Goal: Share content: Share content

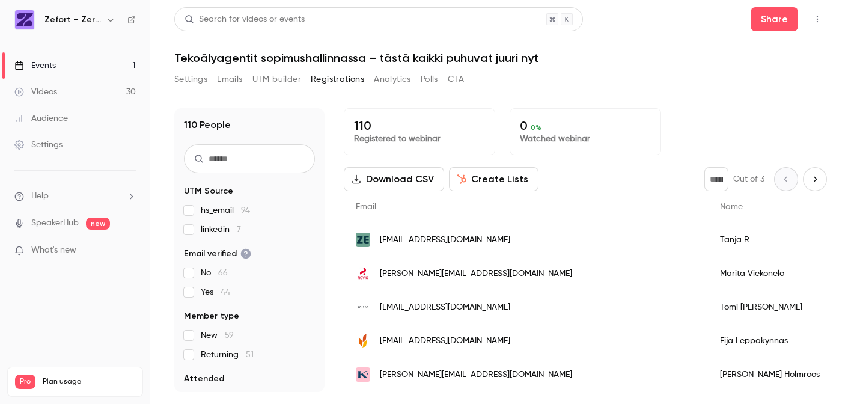
click at [85, 61] on link "Events 1" at bounding box center [75, 65] width 150 height 26
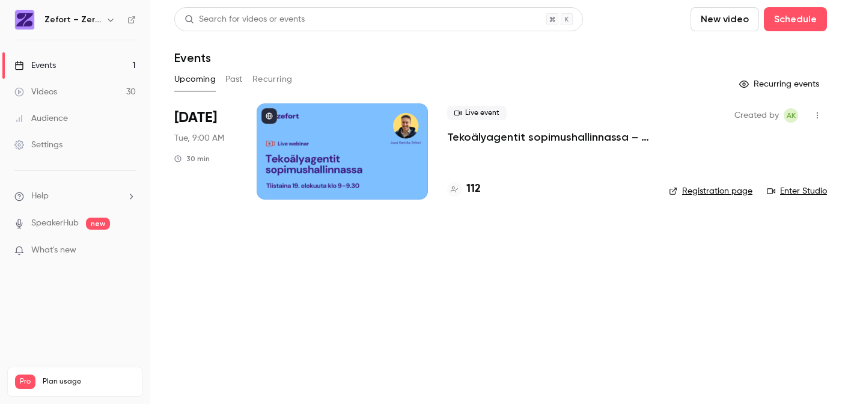
click at [62, 67] on link "Events 1" at bounding box center [75, 65] width 150 height 26
click at [814, 116] on icon "button" at bounding box center [817, 115] width 10 height 8
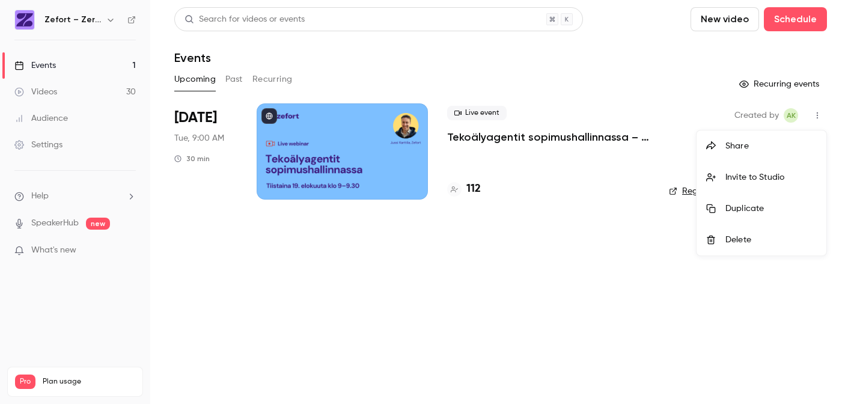
click at [773, 148] on div "Share" at bounding box center [770, 146] width 91 height 12
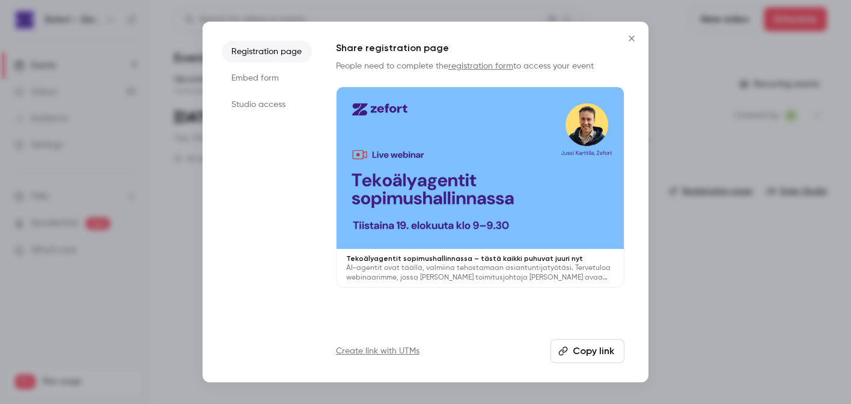
click at [588, 351] on button "Copy link" at bounding box center [587, 351] width 74 height 24
click at [628, 37] on icon "Close" at bounding box center [631, 39] width 14 height 10
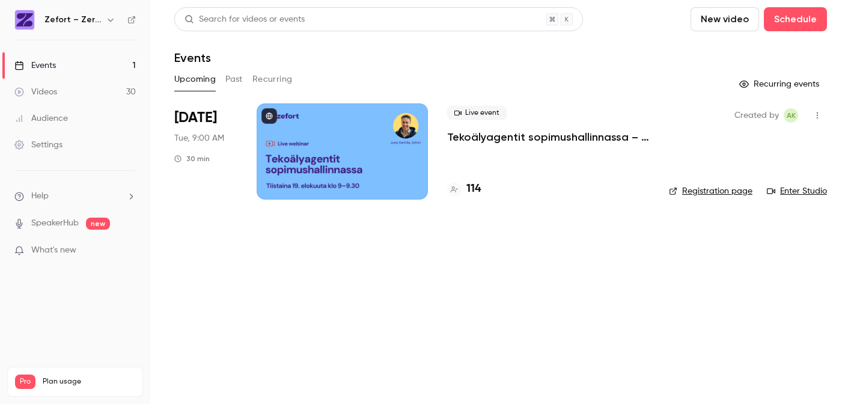
click at [483, 142] on p "Tekoälyagentit sopimushallinnassa – tästä kaikki puhuvat juuri nyt" at bounding box center [548, 137] width 203 height 14
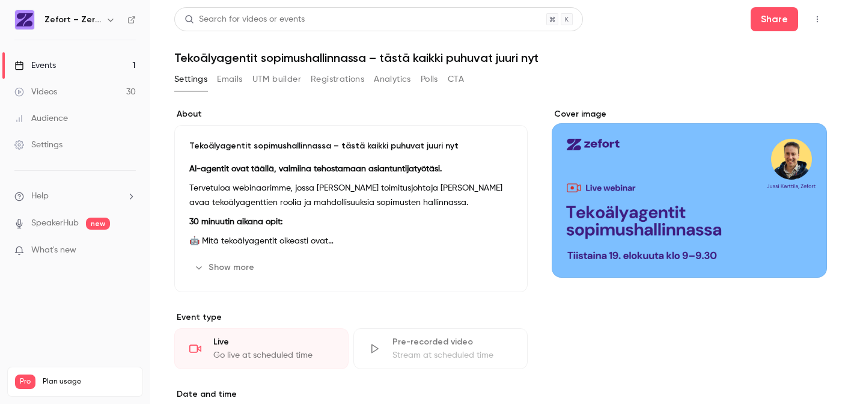
click at [72, 64] on link "Events 1" at bounding box center [75, 65] width 150 height 26
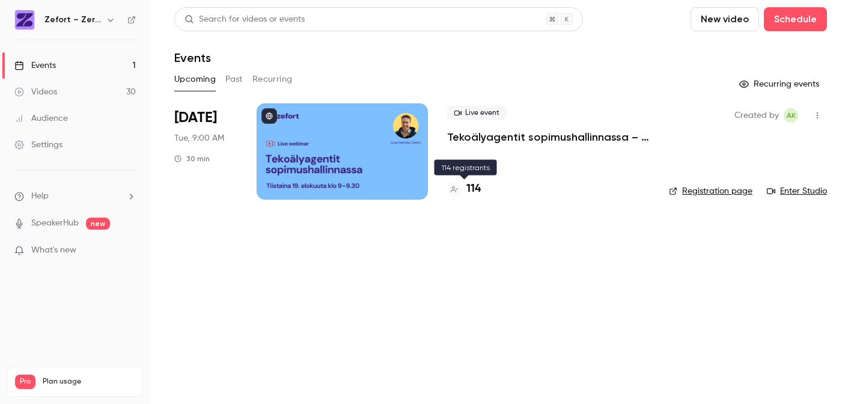
click at [478, 184] on h4 "114" at bounding box center [473, 189] width 14 height 16
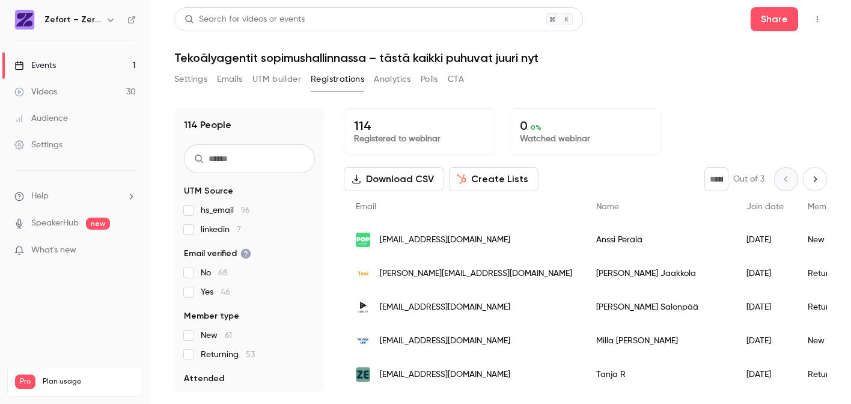
click at [120, 66] on link "Events 1" at bounding box center [75, 65] width 150 height 26
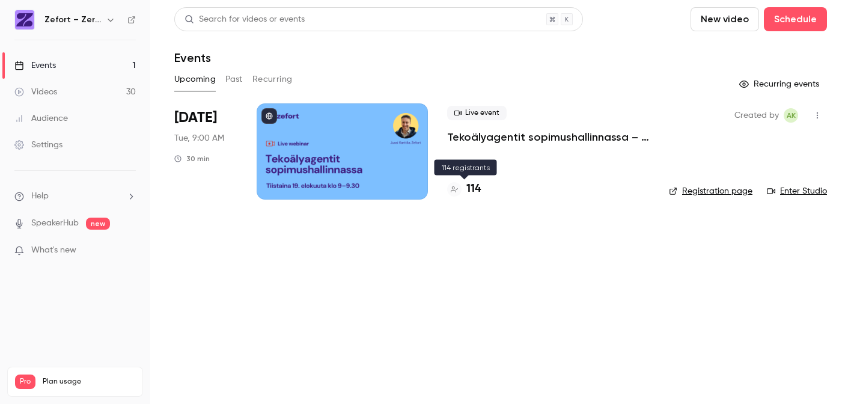
click at [476, 187] on h4 "114" at bounding box center [473, 189] width 14 height 16
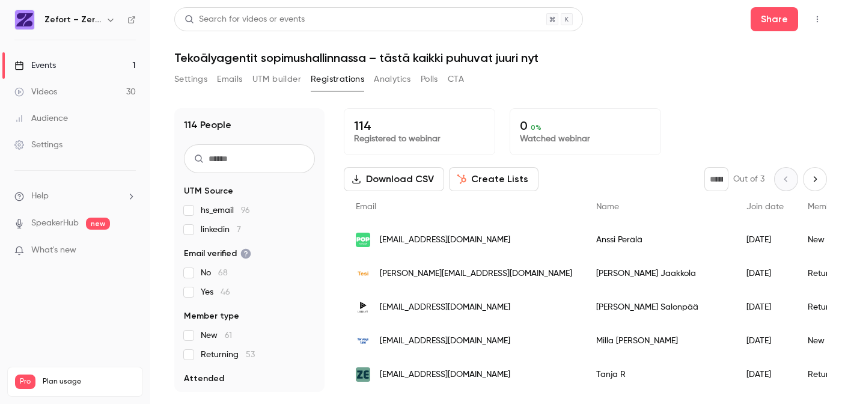
click at [89, 67] on link "Events 1" at bounding box center [75, 65] width 150 height 26
